Goal: Task Accomplishment & Management: Complete application form

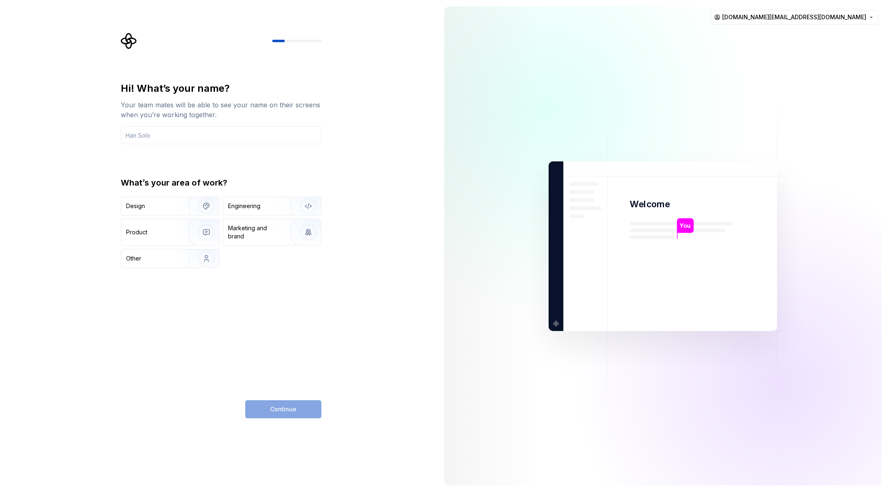
type input "ㅗ"
type input "Hansam"
click at [155, 210] on div "Design" at bounding box center [170, 206] width 98 height 18
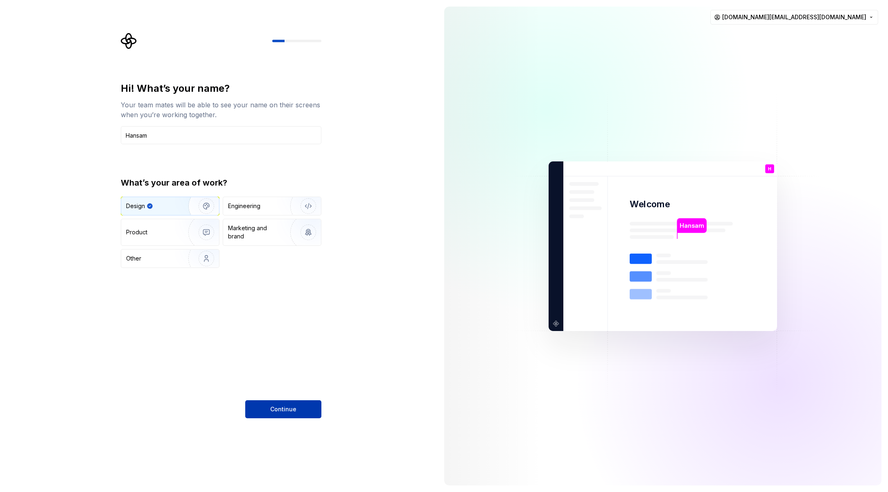
click at [295, 412] on span "Continue" at bounding box center [283, 409] width 26 height 8
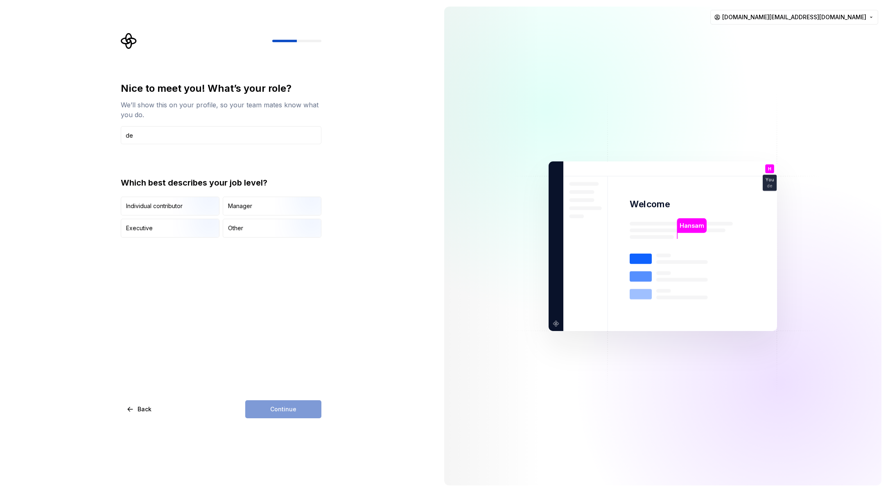
type input "d"
type input "motion designer"
click at [321, 413] on div "Continue" at bounding box center [283, 409] width 76 height 18
click at [307, 410] on div "Continue" at bounding box center [283, 409] width 76 height 18
click at [248, 207] on div "Manager" at bounding box center [240, 206] width 24 height 8
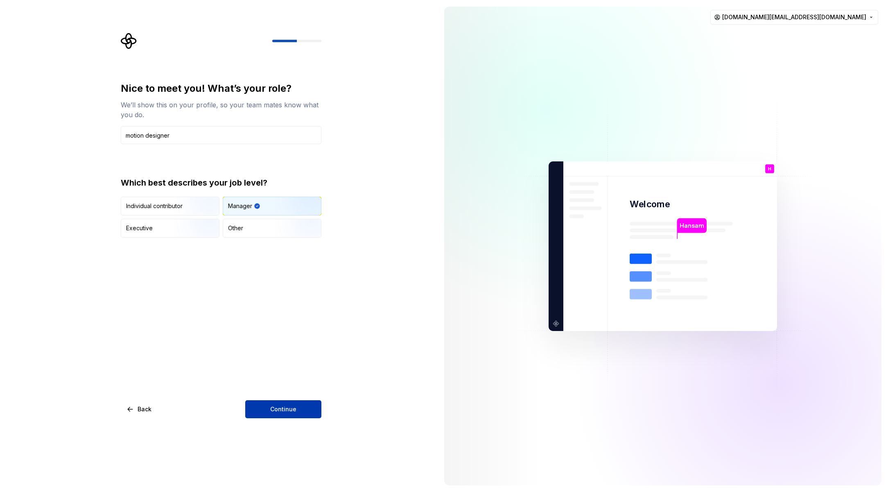
click at [301, 408] on button "Continue" at bounding box center [283, 409] width 76 height 18
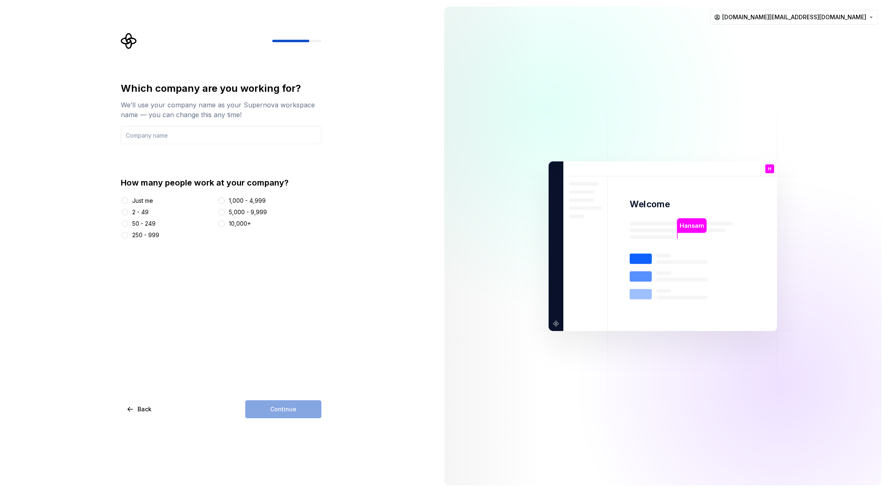
click at [225, 201] on div at bounding box center [221, 201] width 8 height 8
click at [221, 201] on button "1,000 - 4,999" at bounding box center [221, 200] width 7 height 7
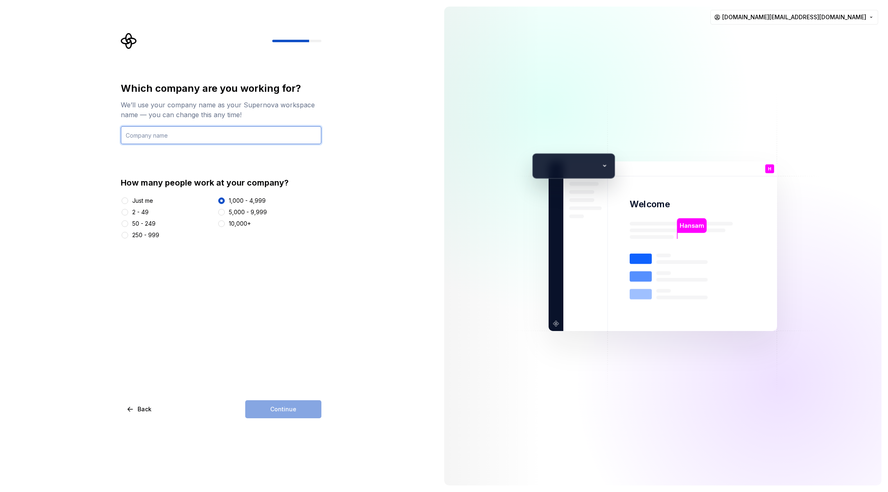
click at [258, 143] on input "text" at bounding box center [221, 135] width 201 height 18
type input "SKT"
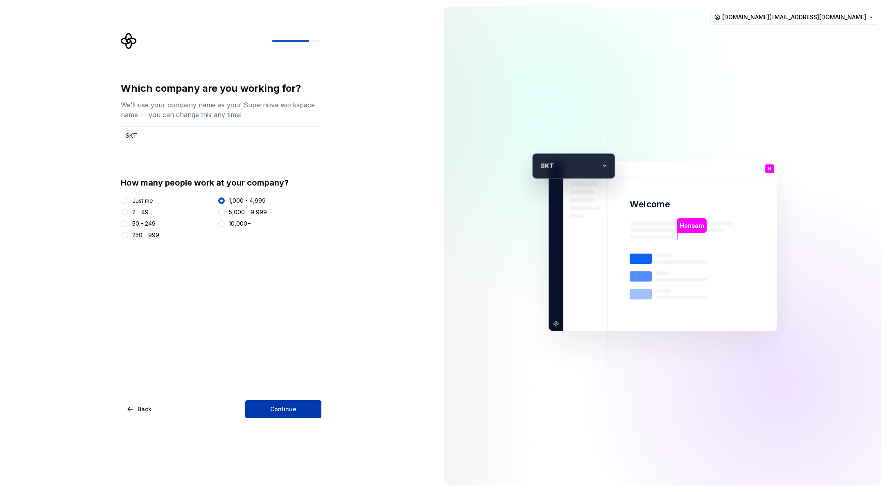
click at [300, 413] on button "Continue" at bounding box center [283, 409] width 76 height 18
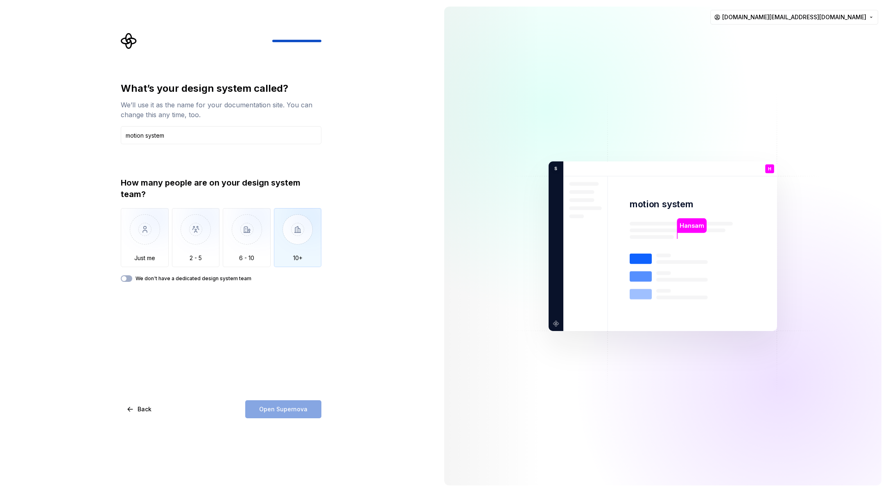
type input "motion system"
click at [281, 226] on img "button" at bounding box center [298, 235] width 48 height 55
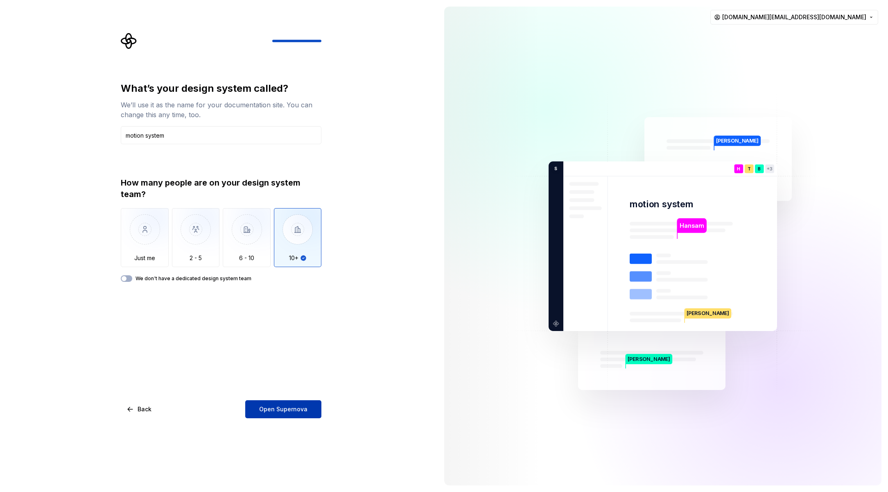
click at [271, 413] on button "Open Supernova" at bounding box center [283, 409] width 76 height 18
